Goal: Check status: Check status

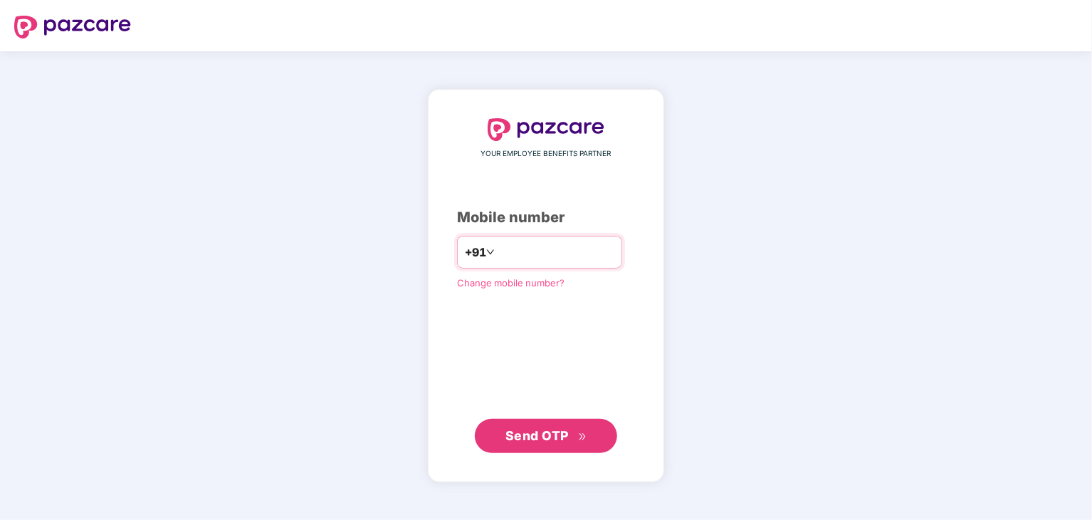
click at [573, 241] on input "number" at bounding box center [555, 252] width 117 height 23
type input "**********"
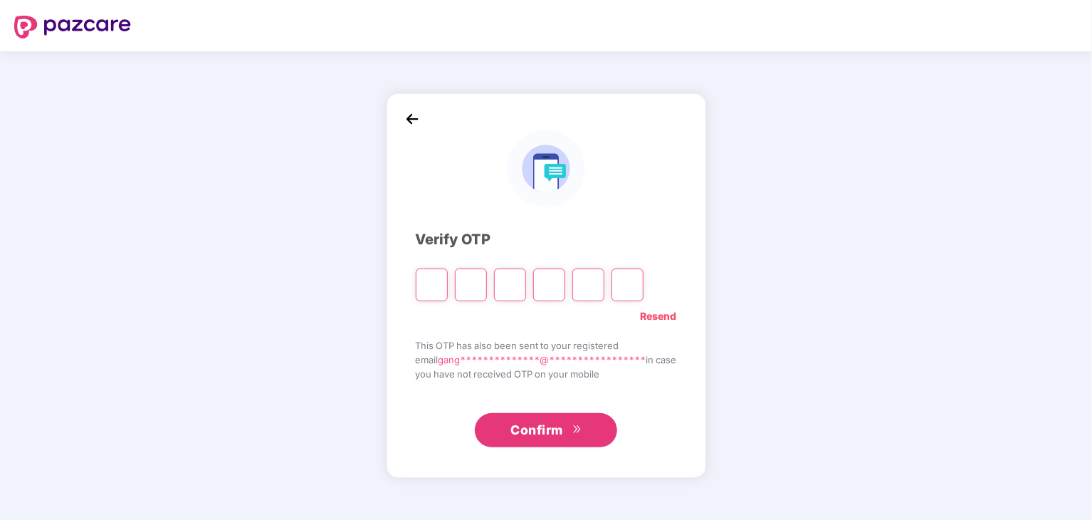
type input "*"
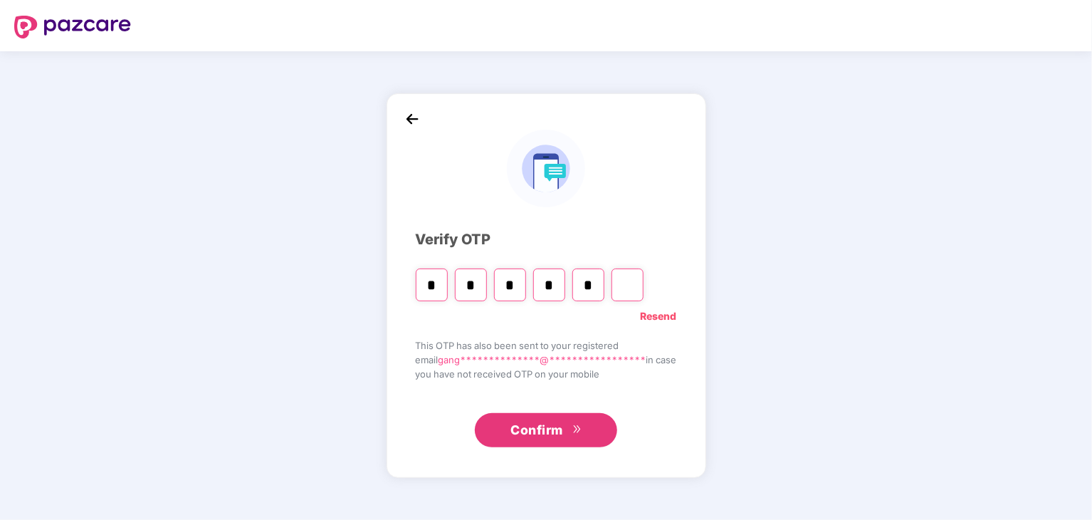
type input "*"
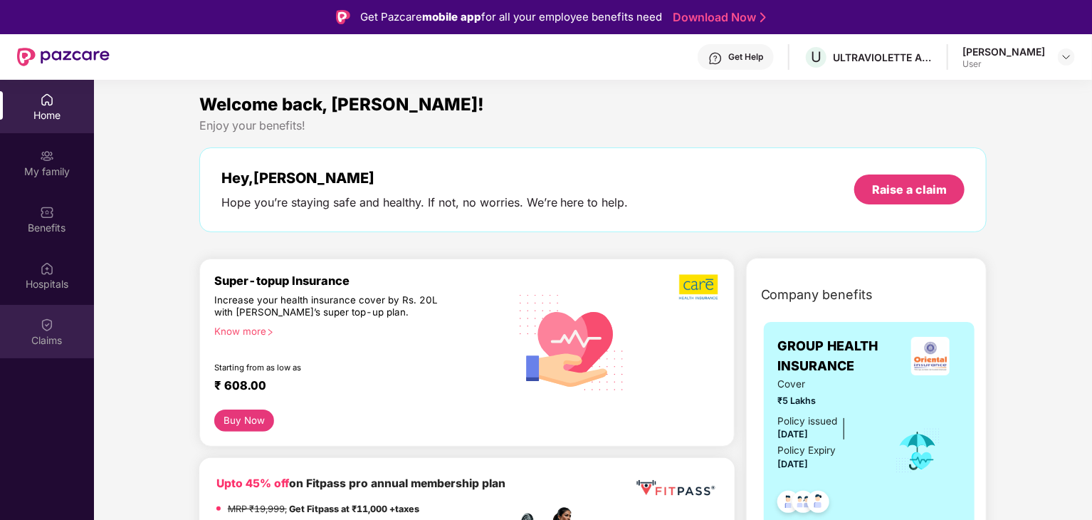
click at [38, 326] on div "Claims" at bounding box center [47, 331] width 94 height 53
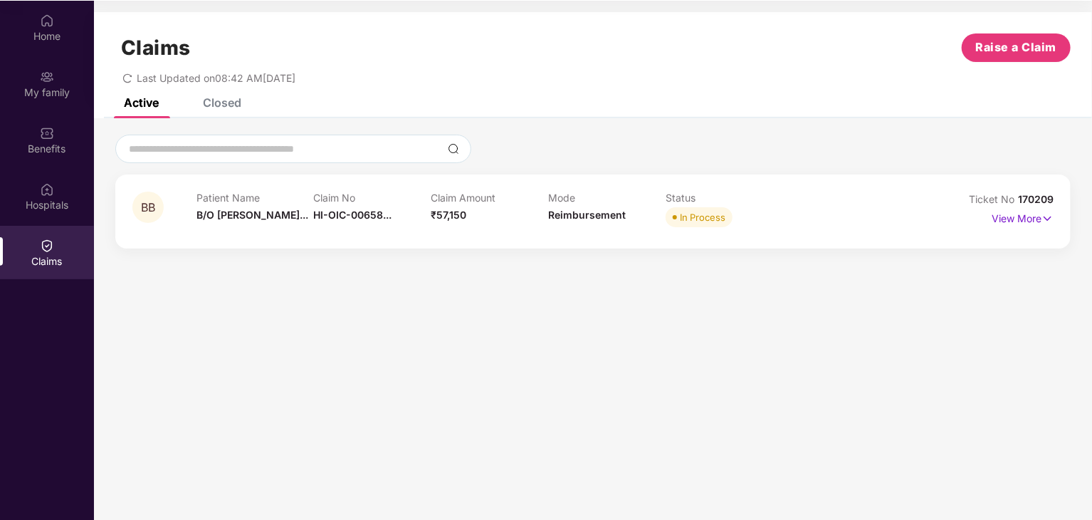
scroll to position [80, 0]
click at [1004, 220] on p "View More" at bounding box center [1022, 215] width 62 height 19
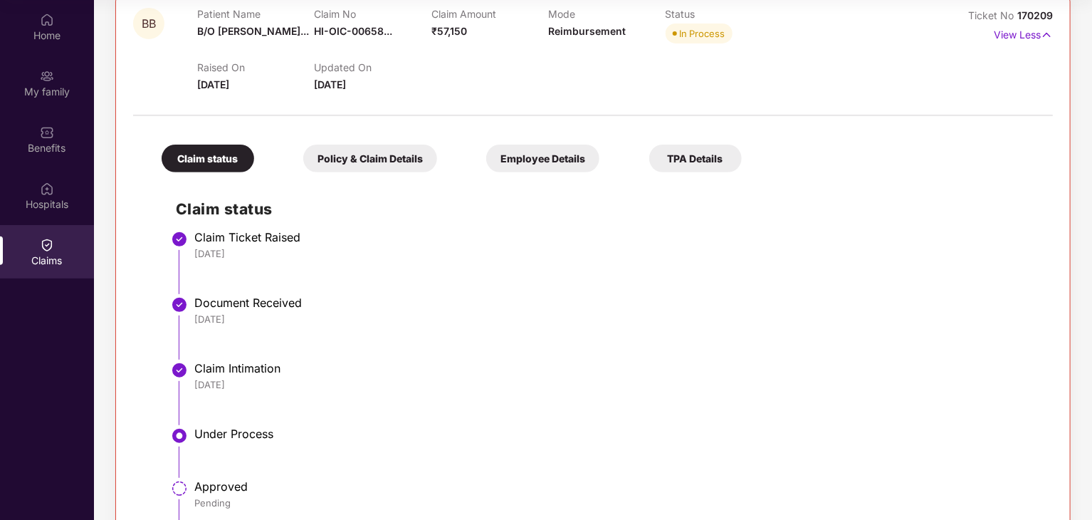
scroll to position [0, 0]
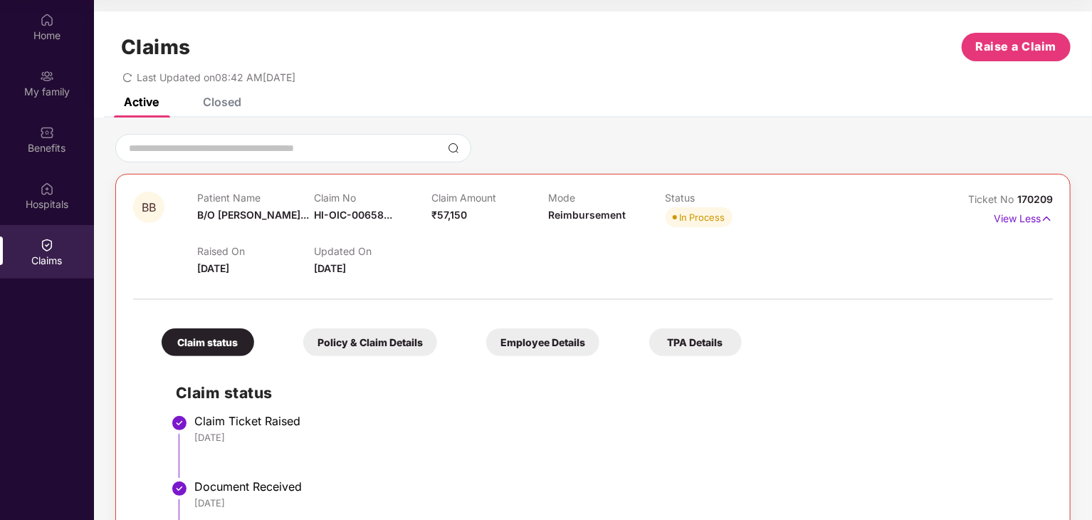
click at [214, 98] on div "Closed" at bounding box center [222, 102] width 38 height 14
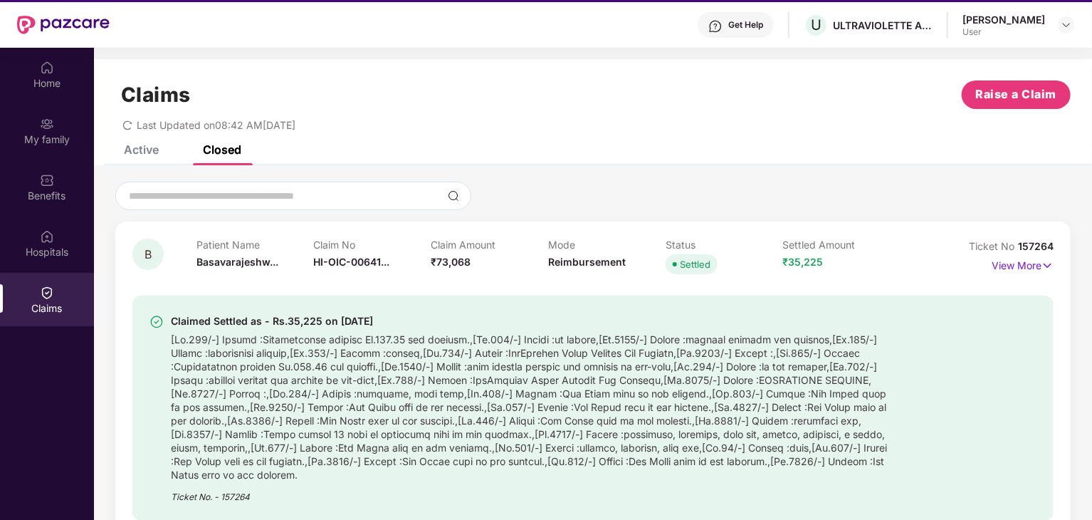
scroll to position [9, 0]
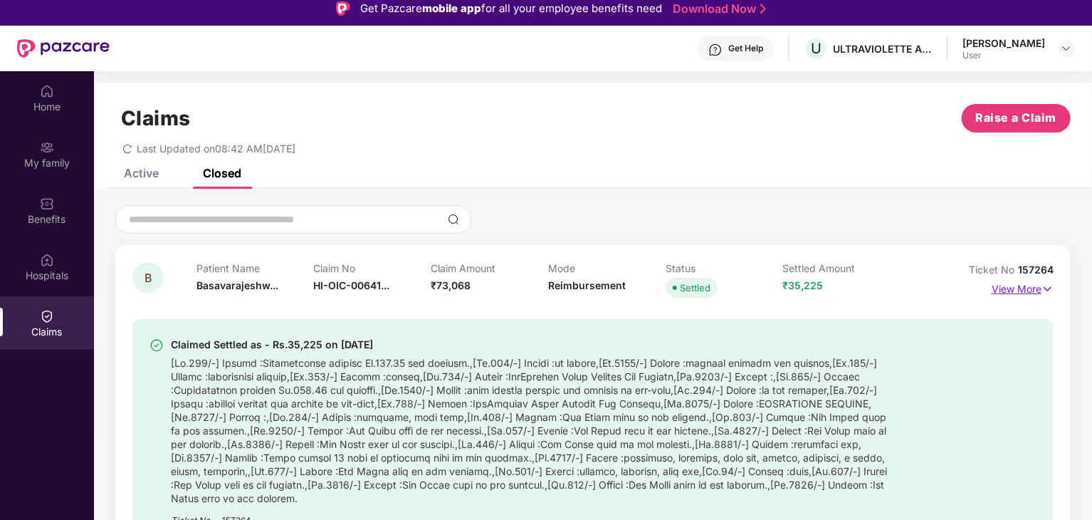
click at [1032, 286] on p "View More" at bounding box center [1022, 287] width 62 height 19
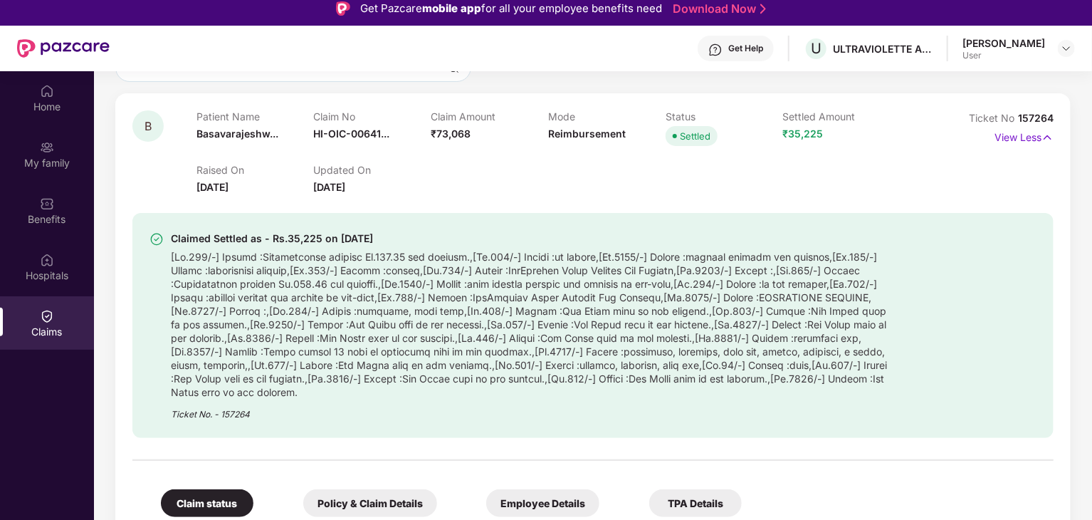
scroll to position [91, 0]
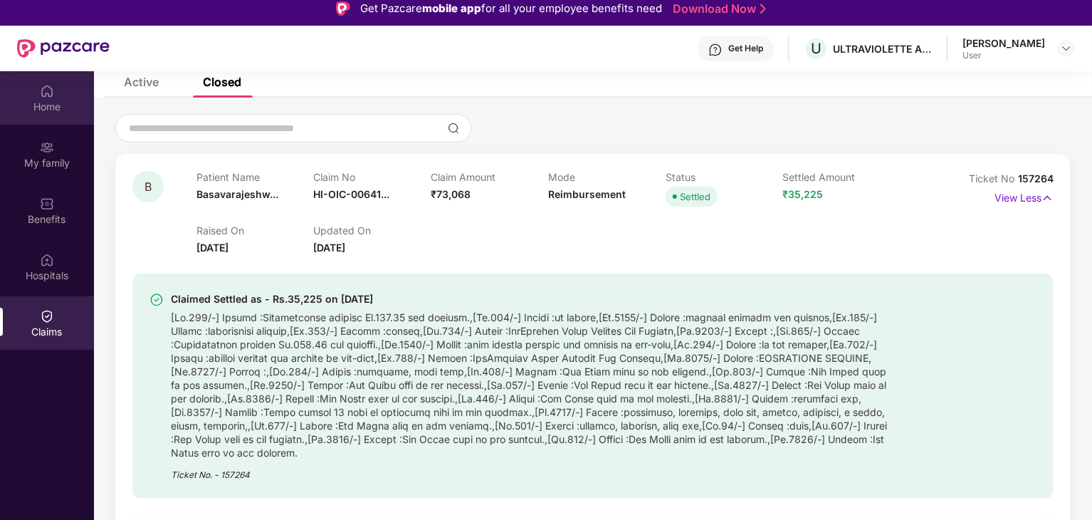
click at [33, 98] on div "Home" at bounding box center [47, 97] width 94 height 53
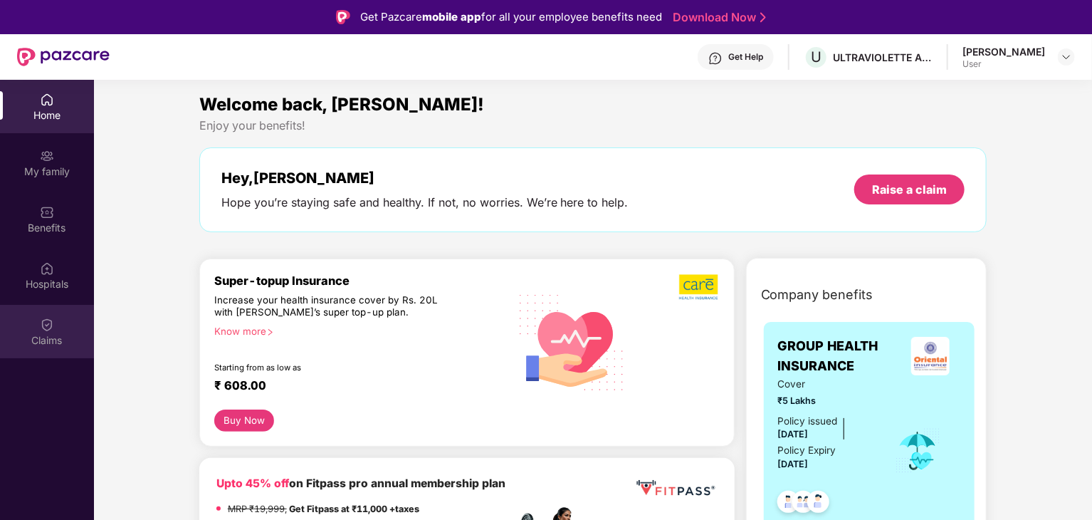
click at [48, 336] on div "Claims" at bounding box center [47, 340] width 94 height 14
